Goal: Task Accomplishment & Management: Complete application form

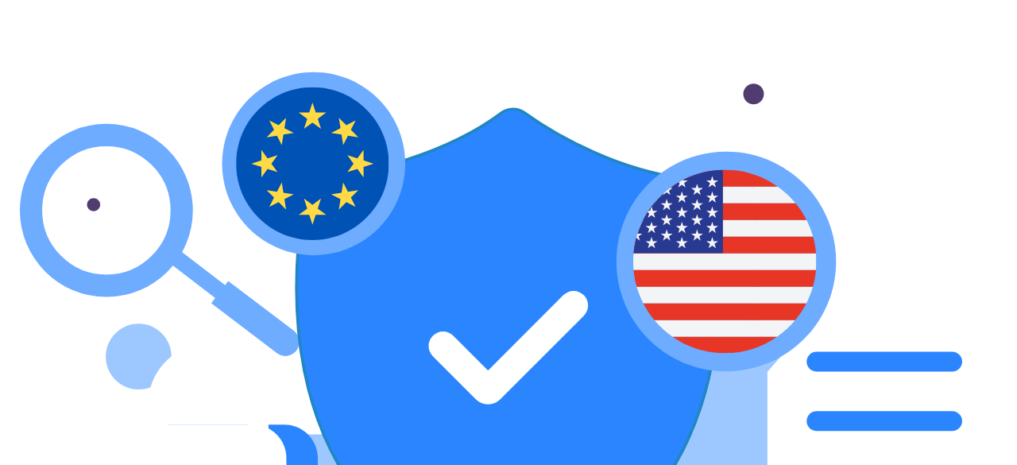
type input "****"
type input "*******"
